Goal: Information Seeking & Learning: Learn about a topic

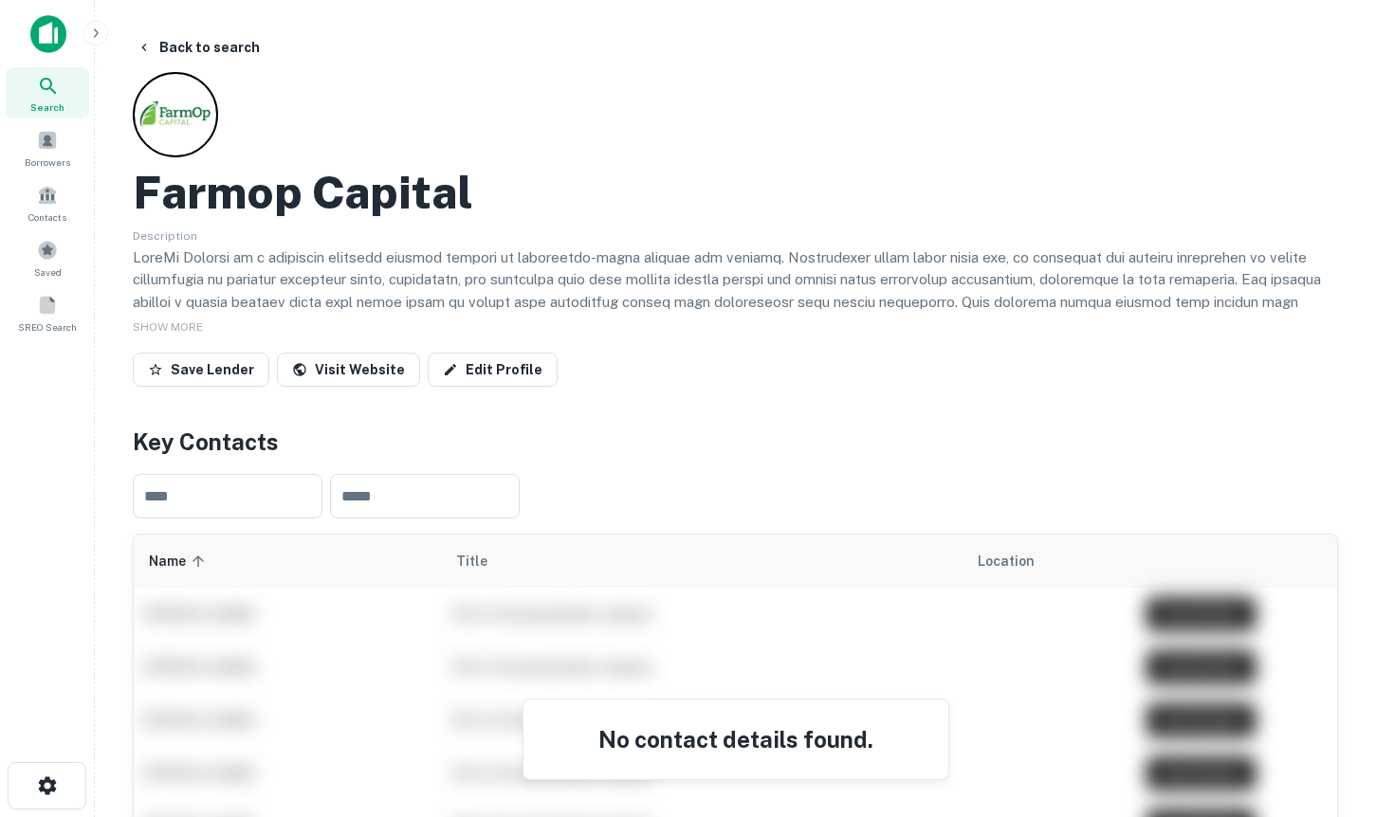
click at [47, 49] on img at bounding box center [48, 34] width 36 height 38
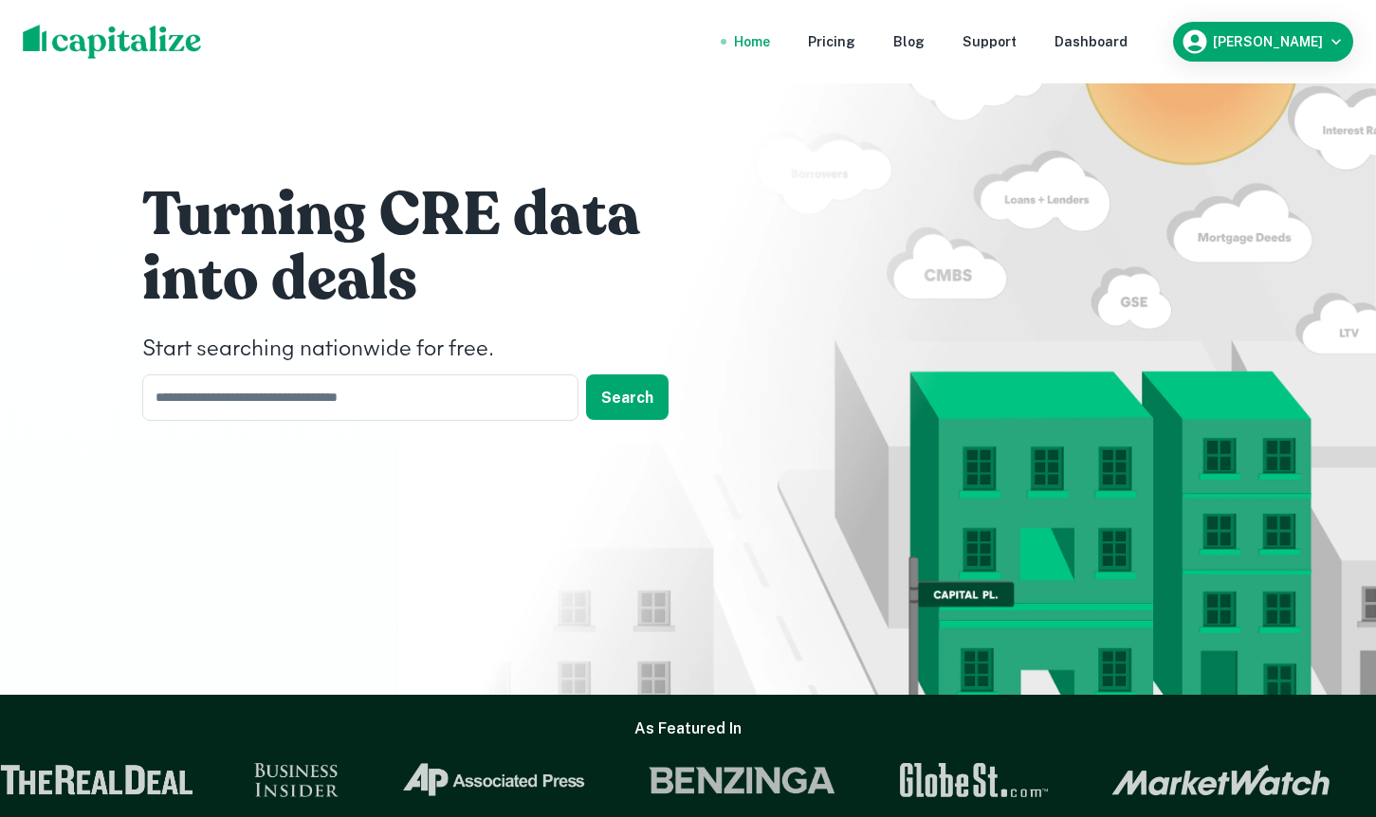
click at [1148, 57] on nav "Home Pricing Blog Support Dashboard" at bounding box center [931, 42] width 454 height 42
click at [1115, 40] on div "Dashboard" at bounding box center [1090, 41] width 73 height 21
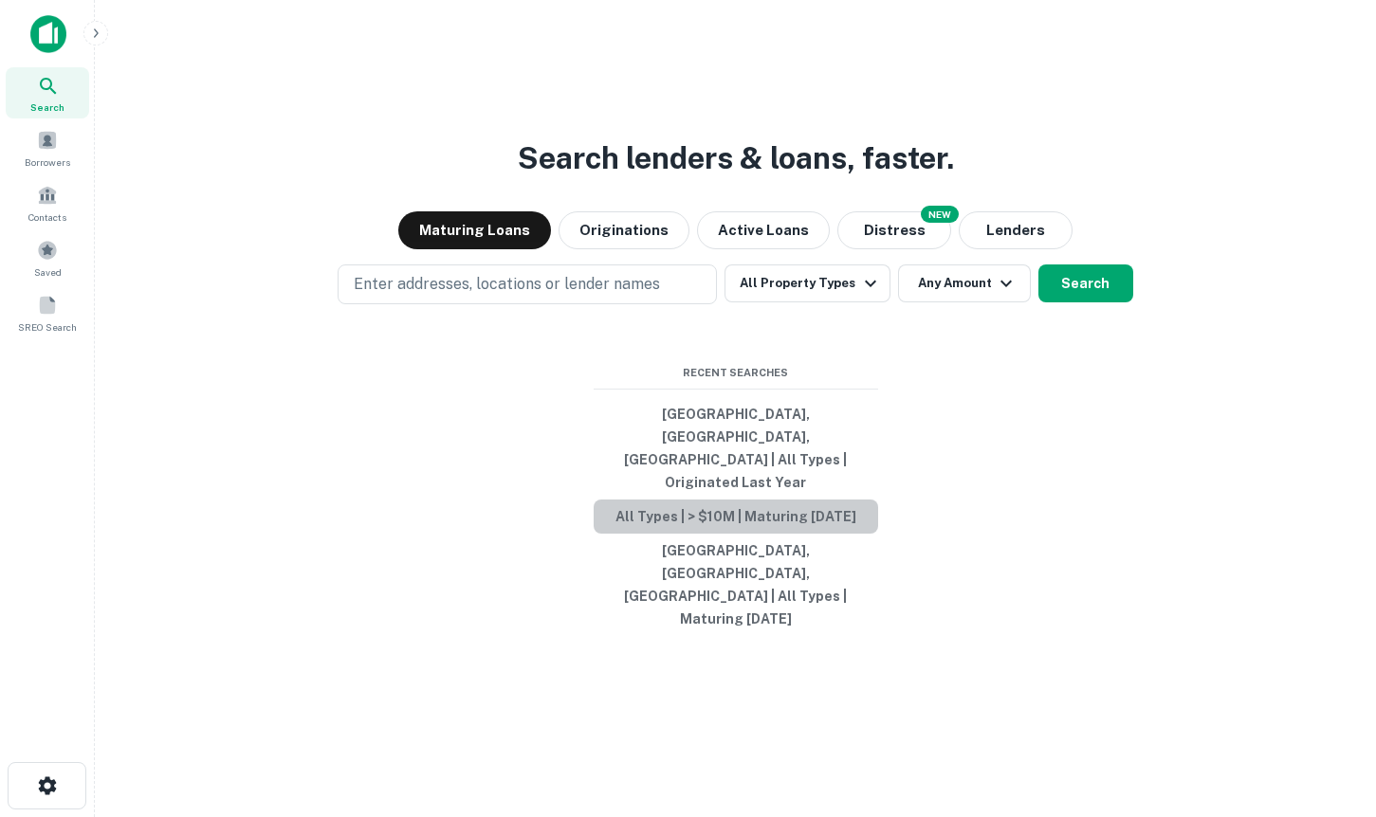
click at [714, 519] on button "All Types | > $10M | Maturing [DATE]" at bounding box center [736, 517] width 284 height 34
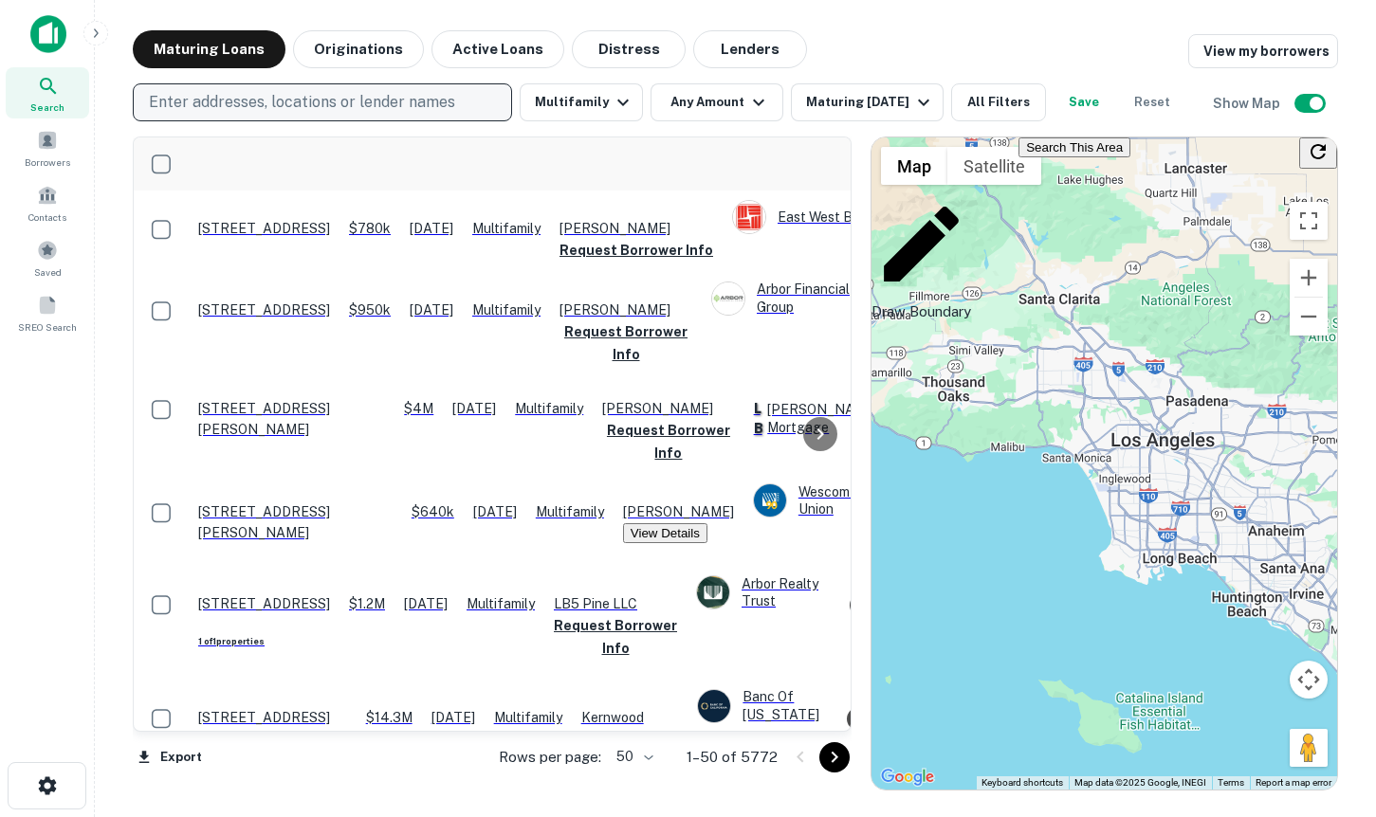
click at [416, 113] on p "Enter addresses, locations or lender names" at bounding box center [302, 102] width 306 height 23
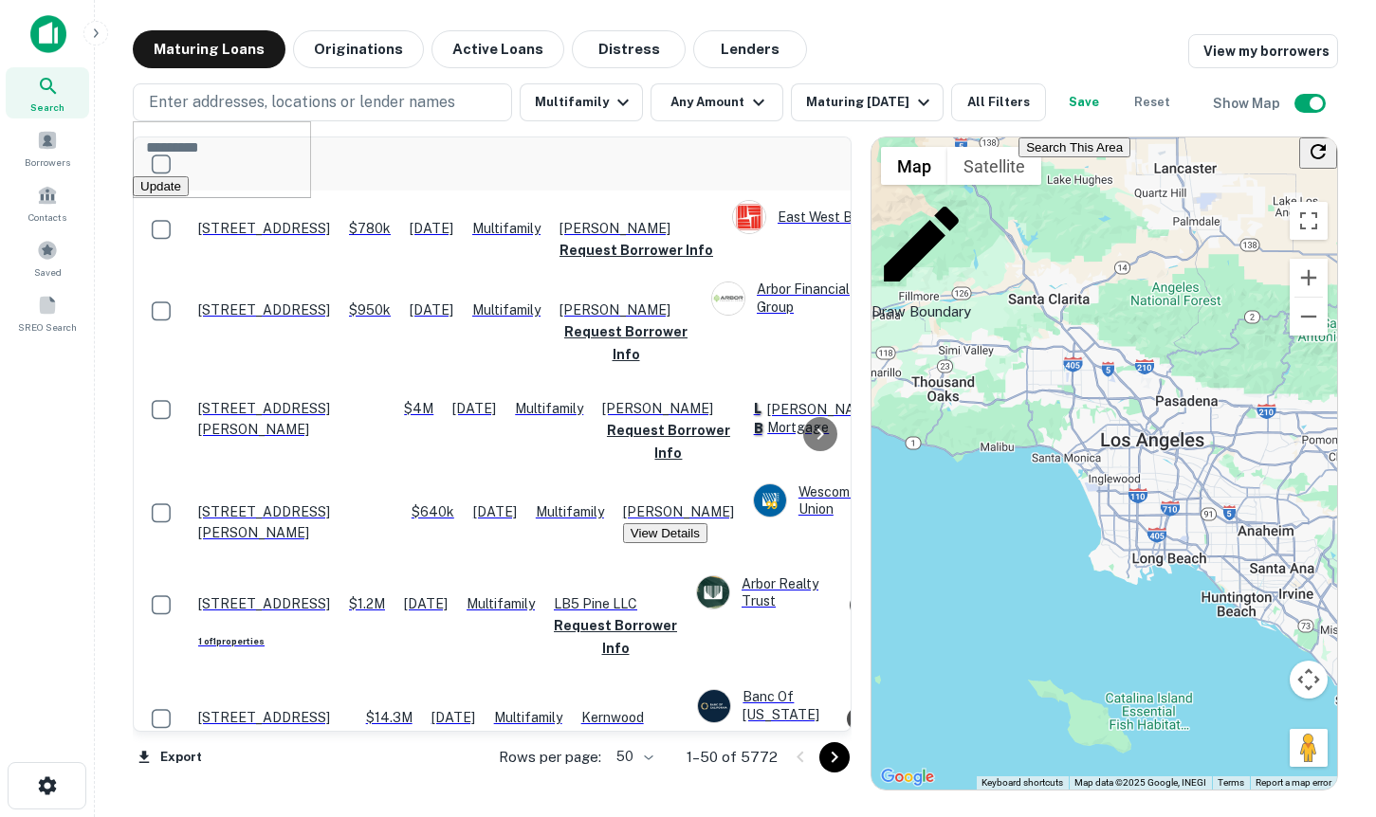
drag, startPoint x: 1088, startPoint y: 562, endPoint x: 1074, endPoint y: 562, distance: 13.3
click at [1074, 562] on div "To activate drag with keyboard, press Alt + Enter. Once in keyboard drag state,…" at bounding box center [1104, 463] width 466 height 652
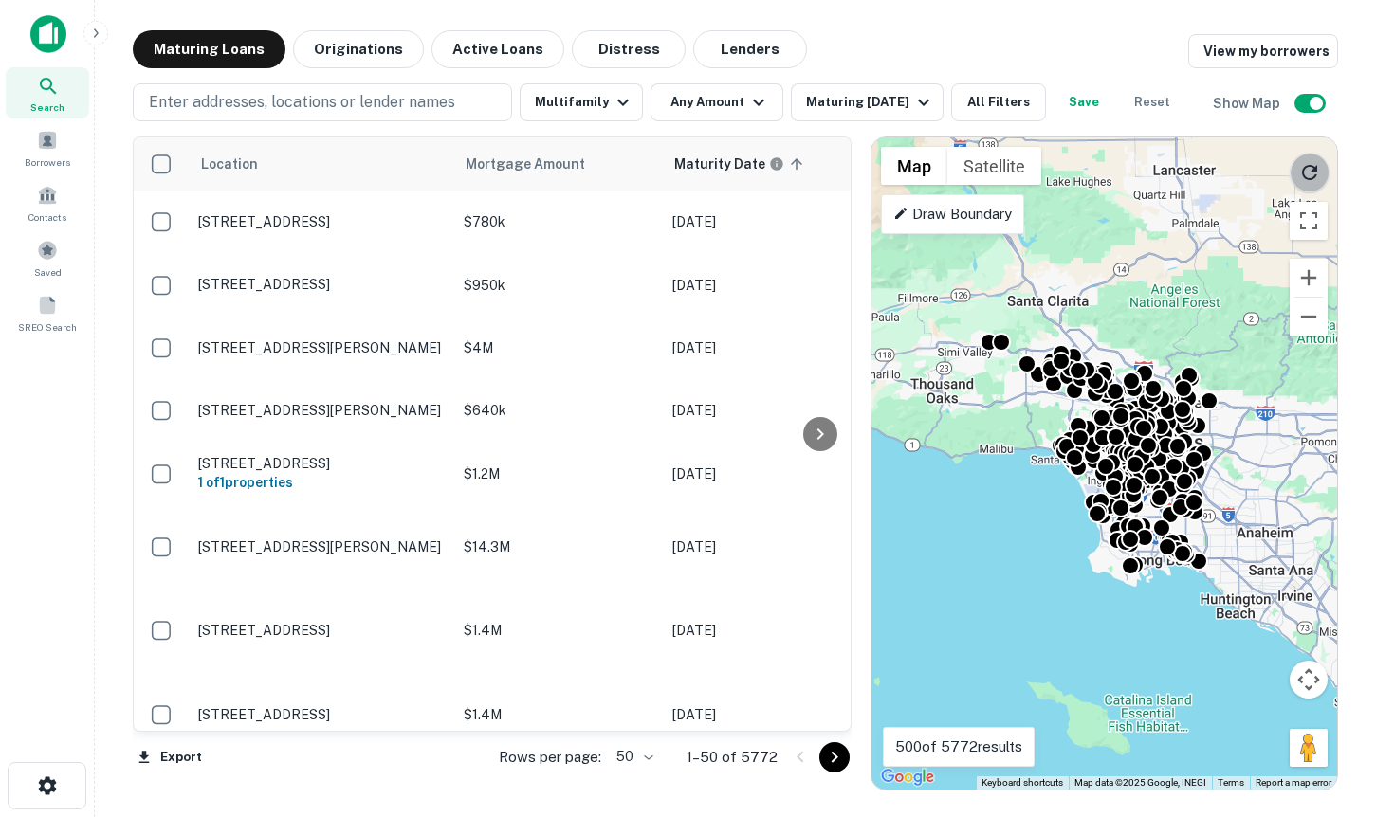
click at [1313, 164] on icon "Reload search area" at bounding box center [1309, 172] width 23 height 23
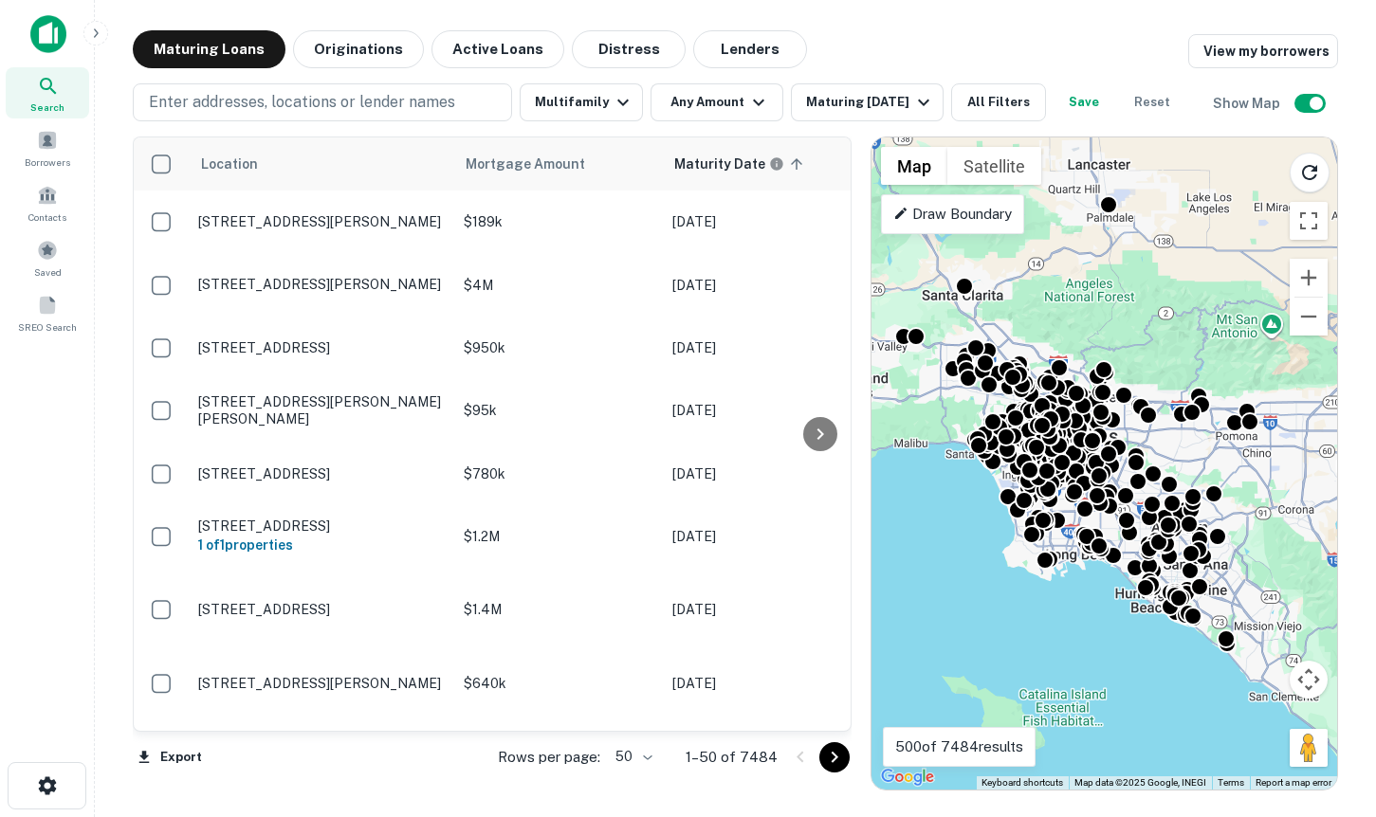
drag, startPoint x: 1231, startPoint y: 614, endPoint x: 1142, endPoint y: 608, distance: 89.4
click at [1142, 608] on div "To activate drag with keyboard, press Alt + Enter. Once in keyboard drag state,…" at bounding box center [1104, 463] width 466 height 652
click at [717, 120] on div "Maturing Loans Originations Active Loans Distress Lenders View my borrowers Ent…" at bounding box center [735, 410] width 1205 height 760
click at [678, 118] on button "Any Amount" at bounding box center [716, 102] width 133 height 38
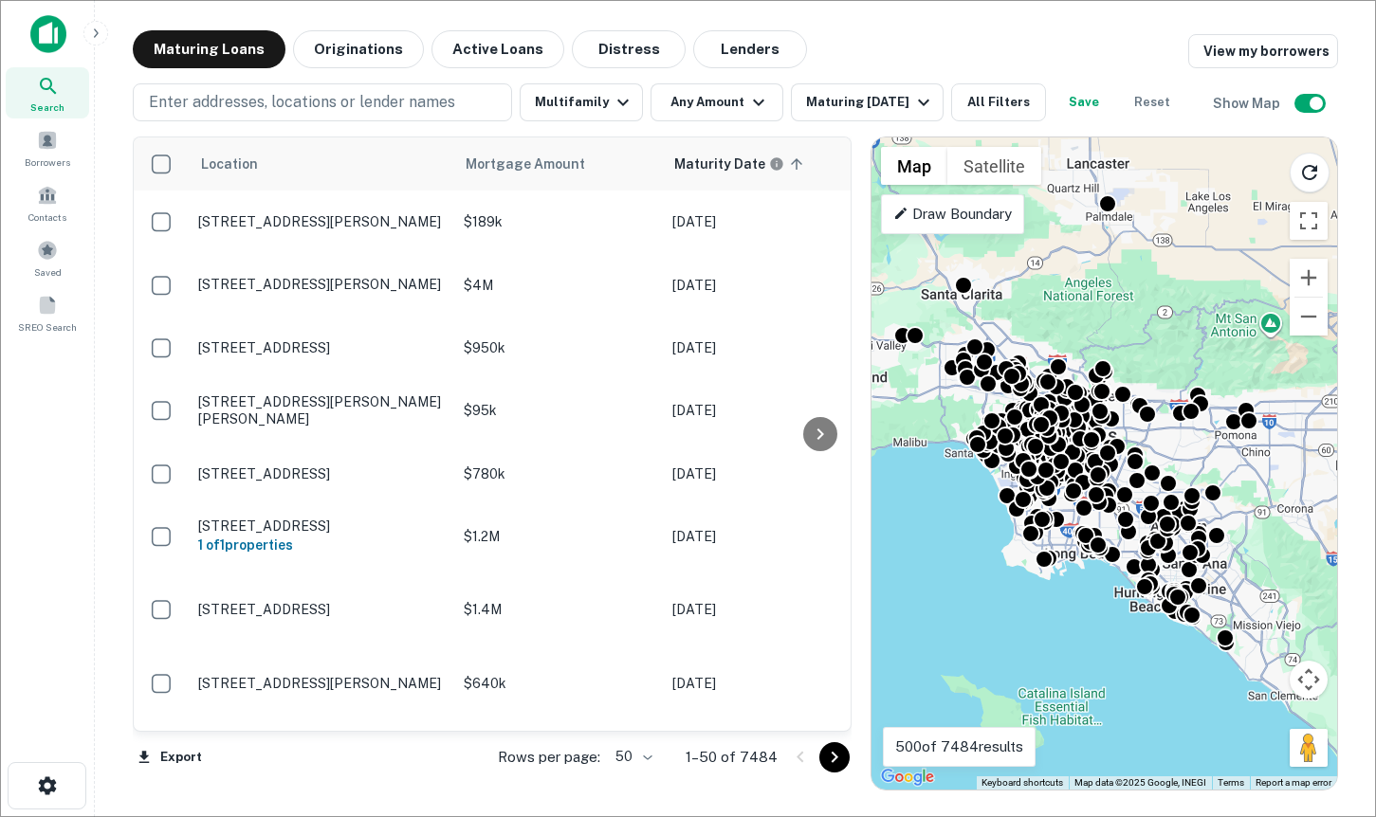
type input "*******"
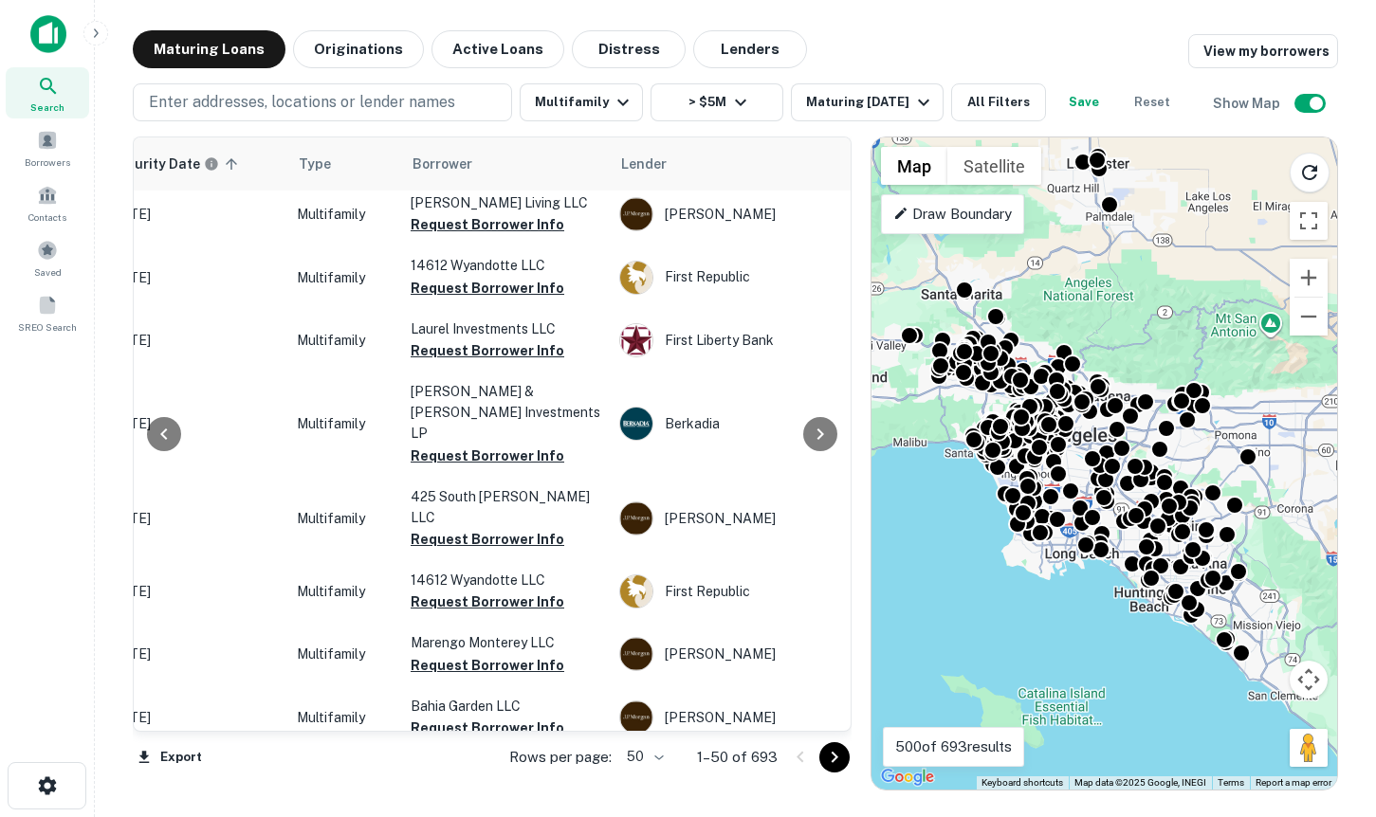
scroll to position [0, 565]
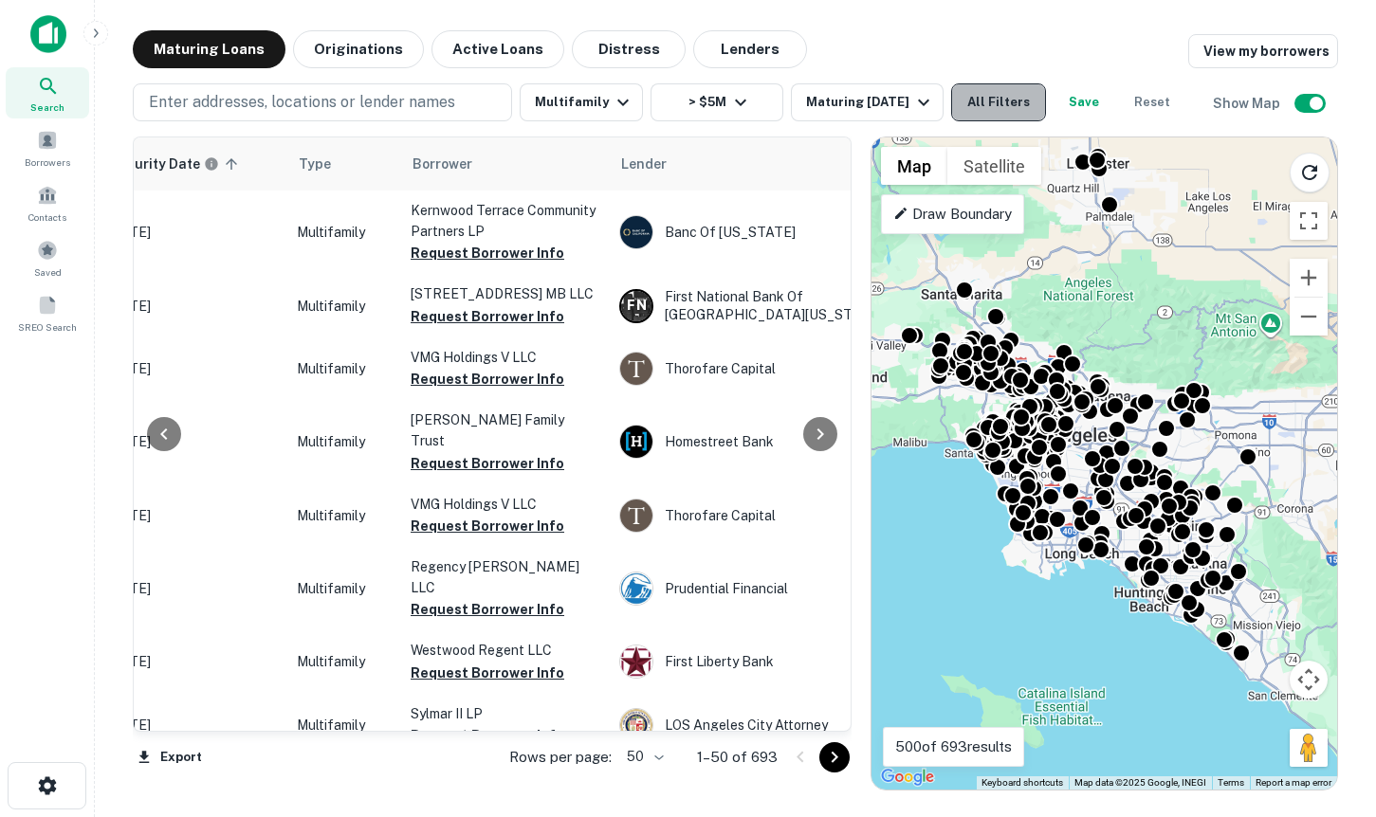
click at [1011, 106] on button "All Filters" at bounding box center [998, 102] width 95 height 38
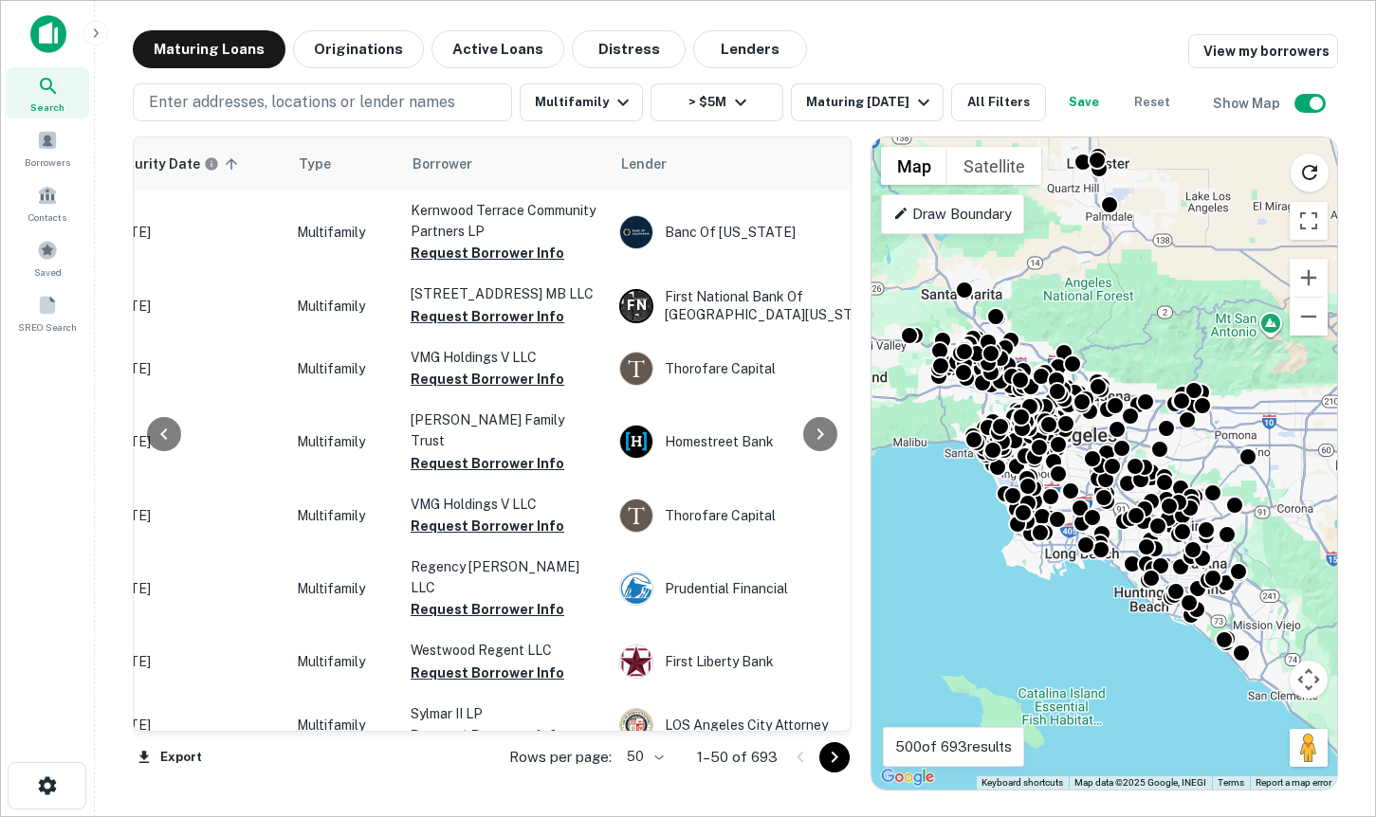
scroll to position [949, 0]
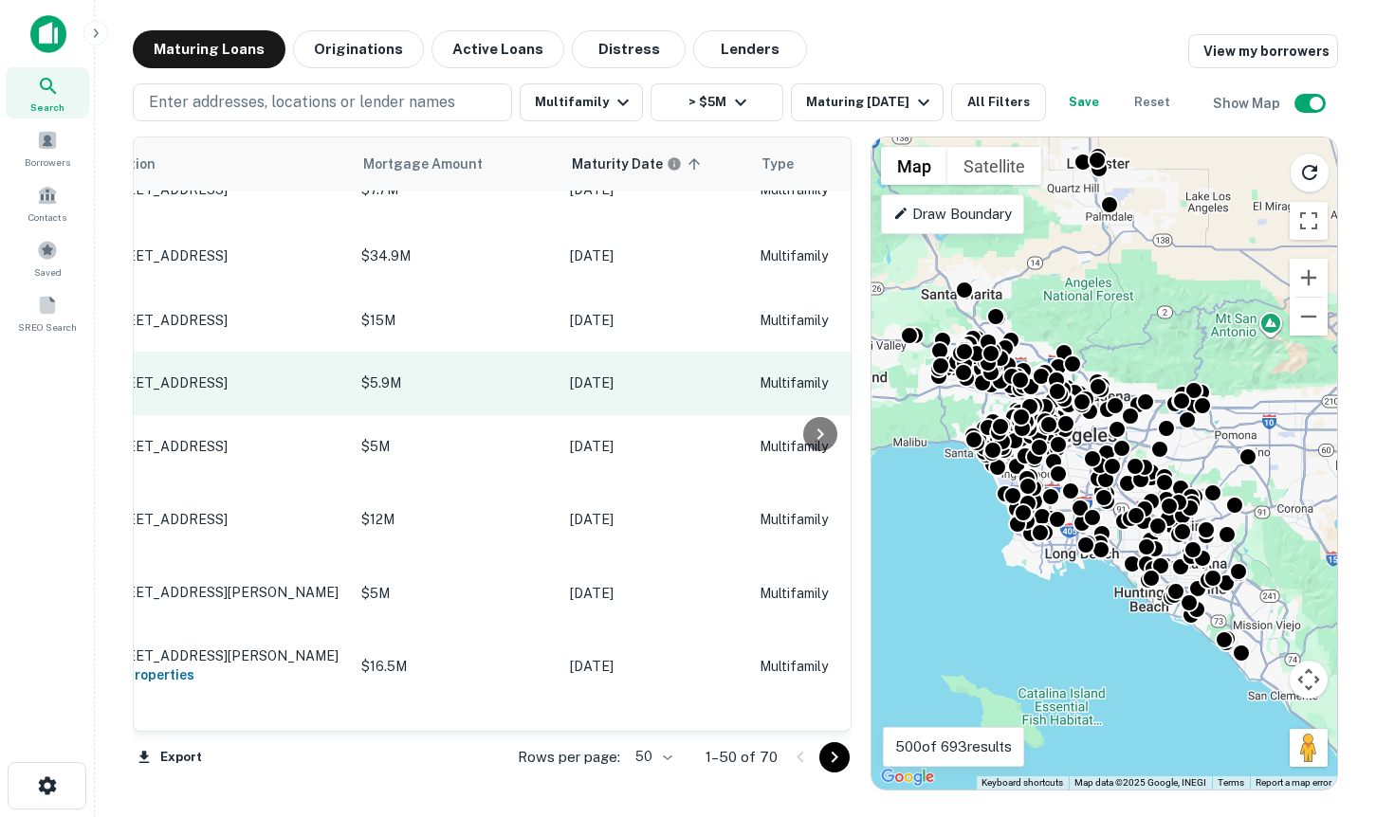
scroll to position [940, 0]
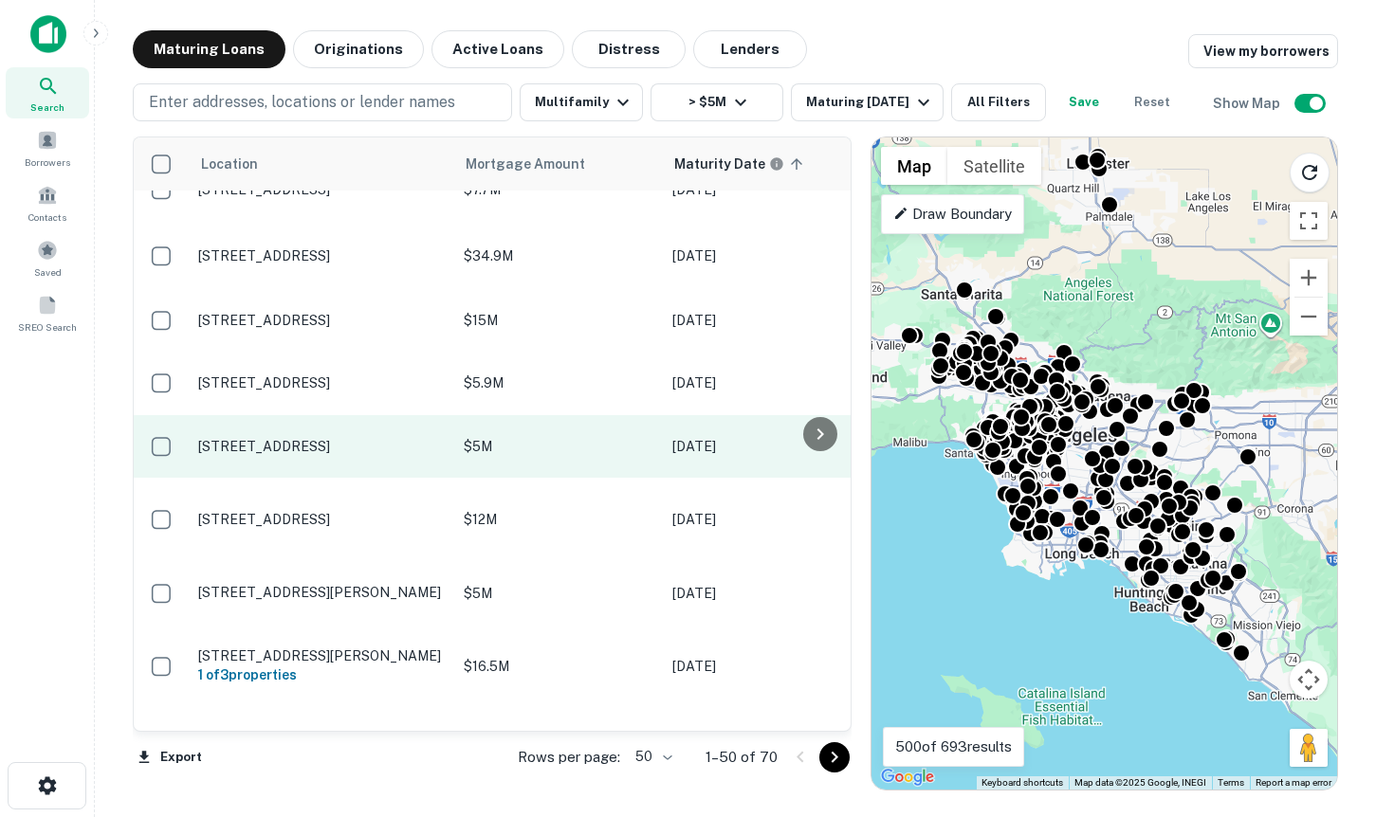
click at [313, 455] on p "[STREET_ADDRESS]" at bounding box center [321, 446] width 247 height 17
